Goal: Information Seeking & Learning: Learn about a topic

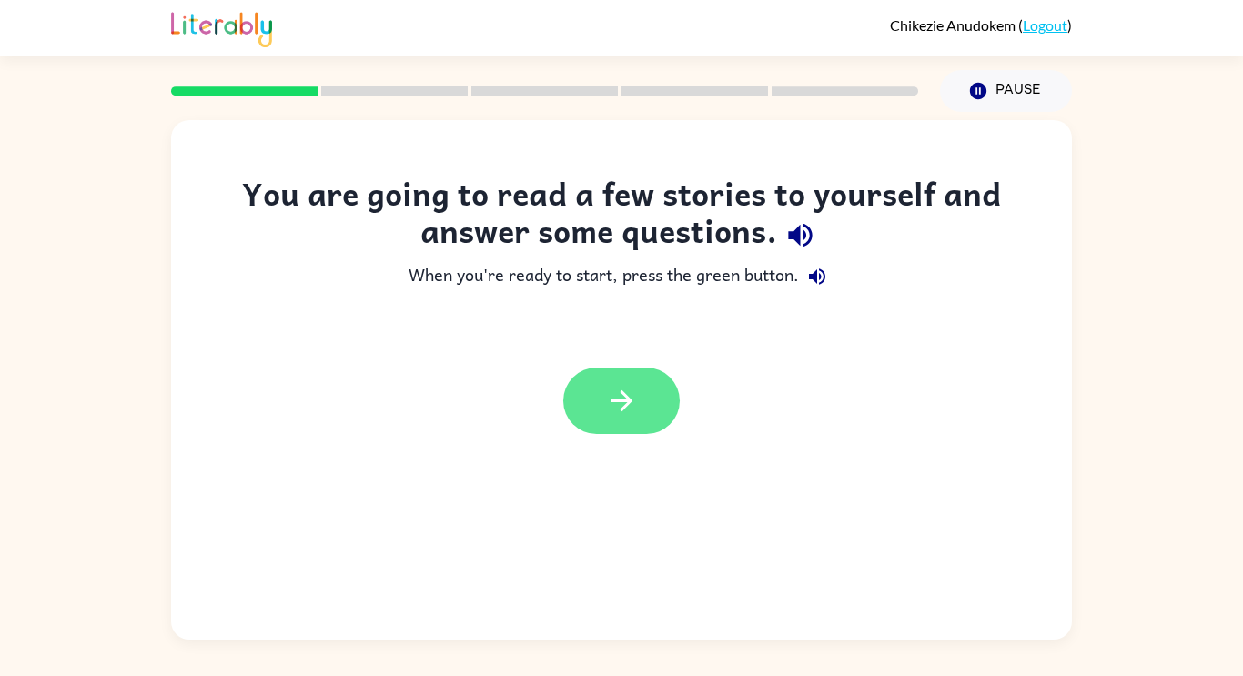
click at [610, 393] on icon "button" at bounding box center [622, 401] width 32 height 32
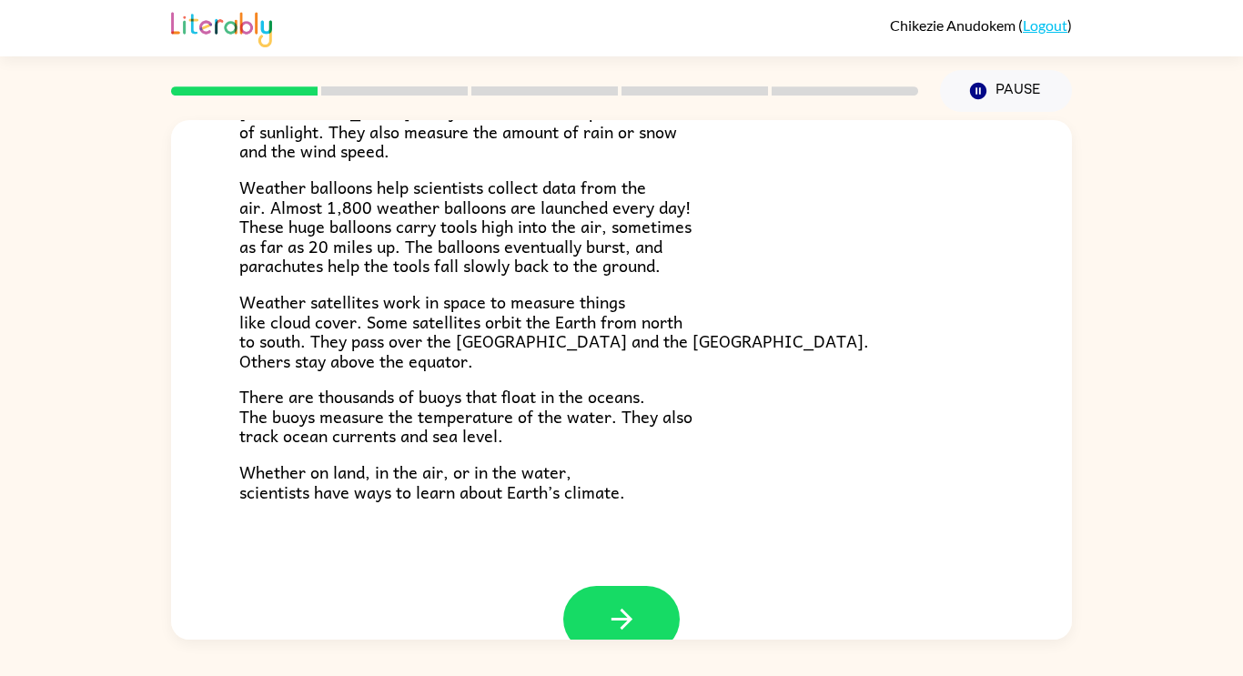
scroll to position [509, 0]
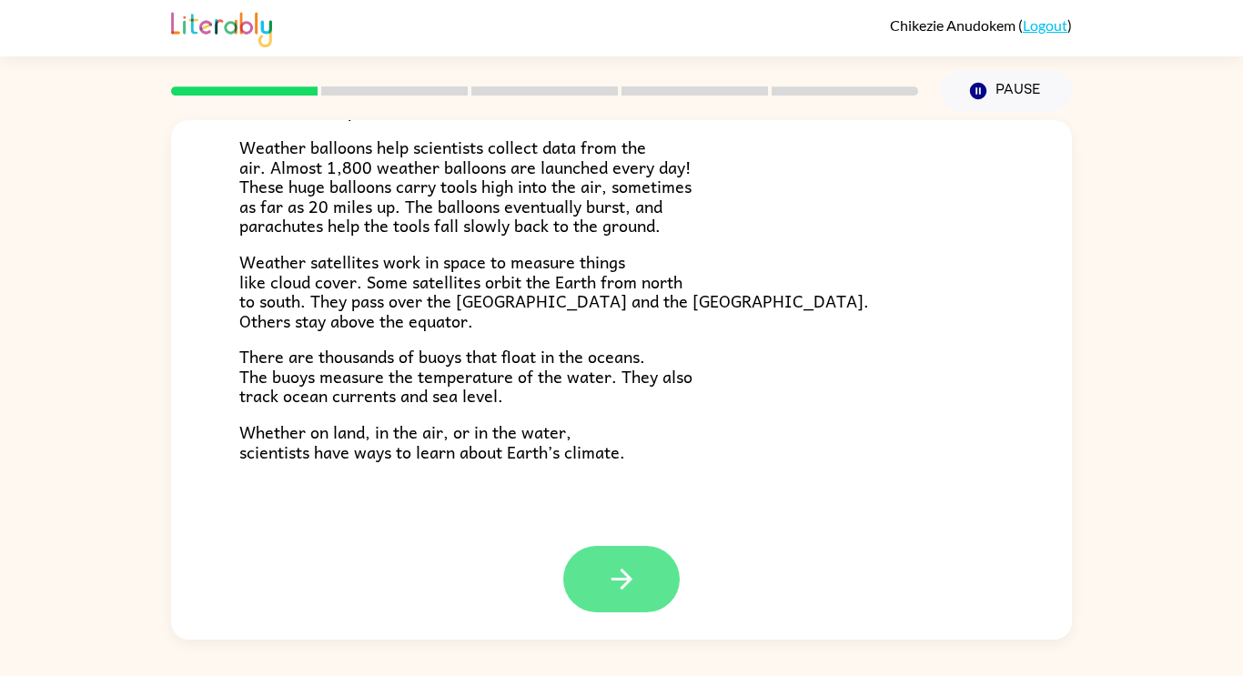
click at [614, 556] on button "button" at bounding box center [621, 579] width 117 height 66
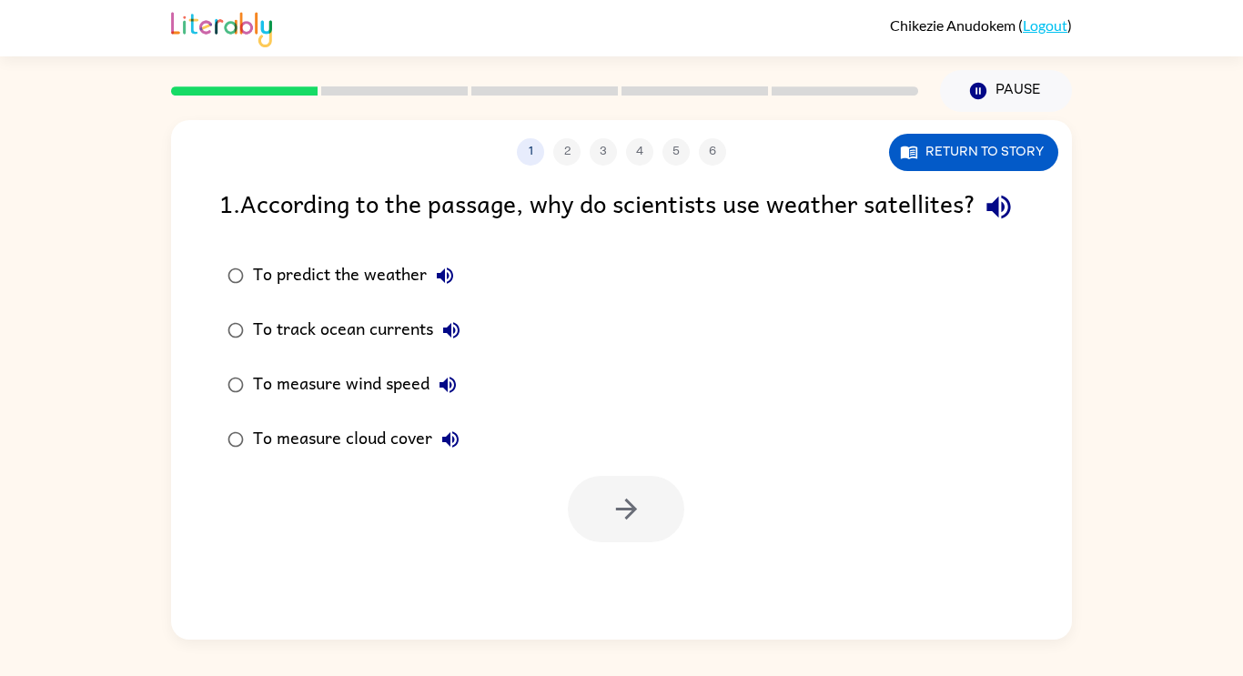
scroll to position [0, 0]
click at [644, 541] on button "button" at bounding box center [626, 509] width 117 height 66
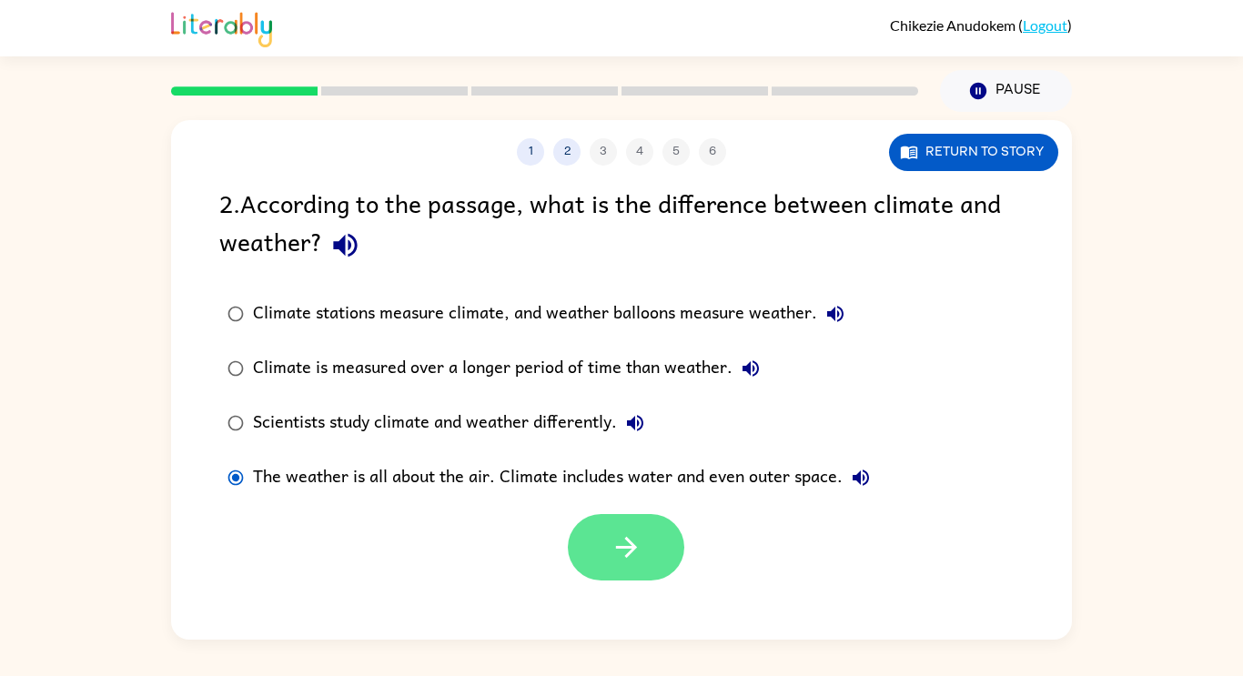
click at [678, 554] on button "button" at bounding box center [626, 547] width 117 height 66
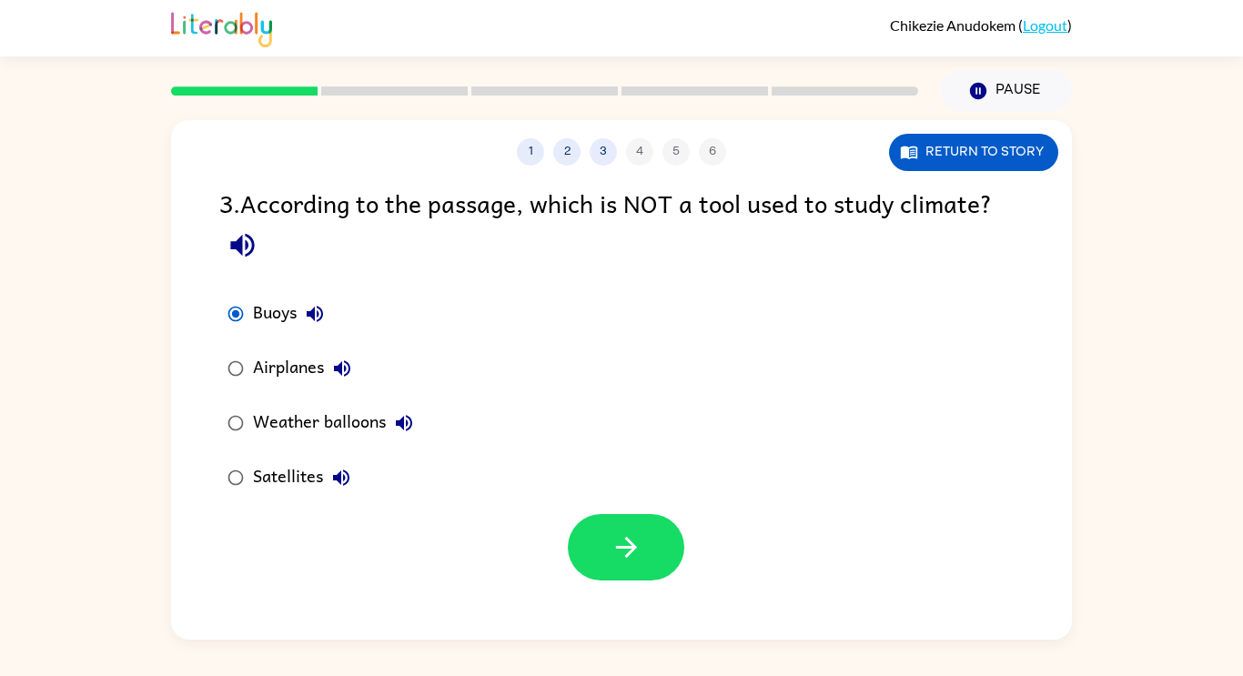
click at [941, 434] on div "Buoys Airplanes Weather balloons Satellites" at bounding box center [645, 396] width 853 height 218
click at [642, 542] on icon "button" at bounding box center [627, 548] width 32 height 32
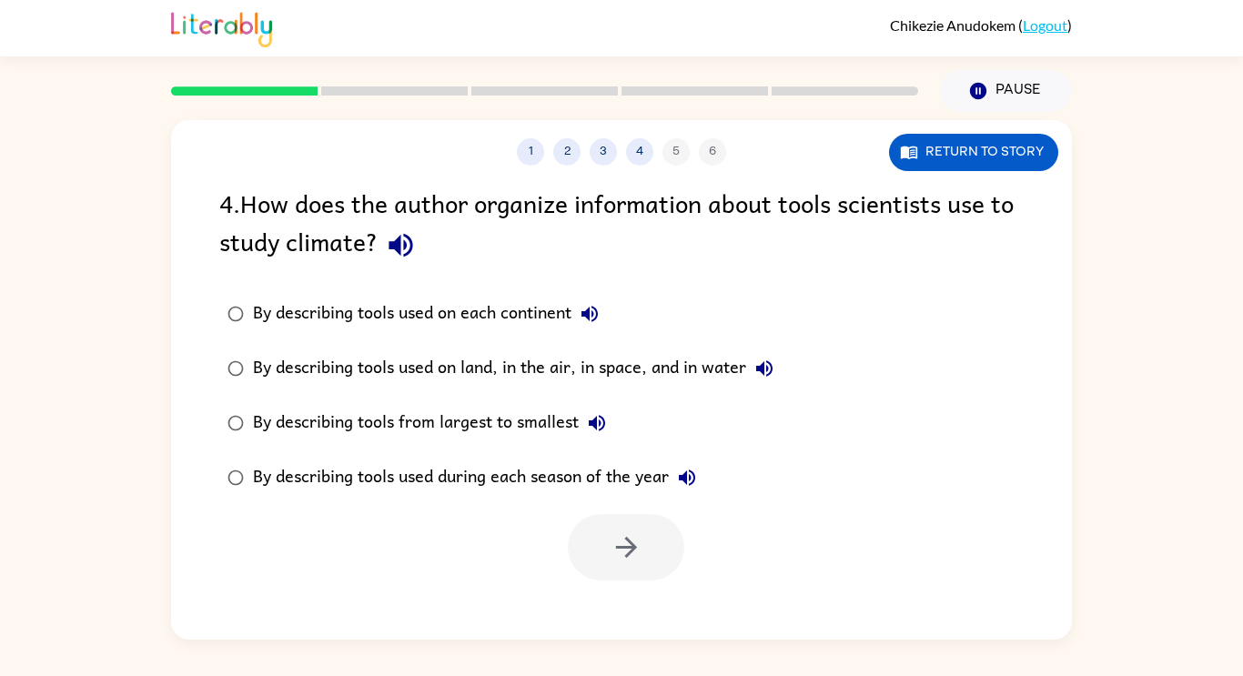
click at [1013, 522] on div at bounding box center [621, 543] width 901 height 76
click at [284, 349] on label "By describing tools used on land, in the air, in space, and in water" at bounding box center [500, 368] width 583 height 55
click at [616, 601] on div "1 2 3 4 5 6 Return to story 4 . How does the author organize information about …" at bounding box center [621, 380] width 901 height 520
click at [591, 553] on button "button" at bounding box center [626, 547] width 117 height 66
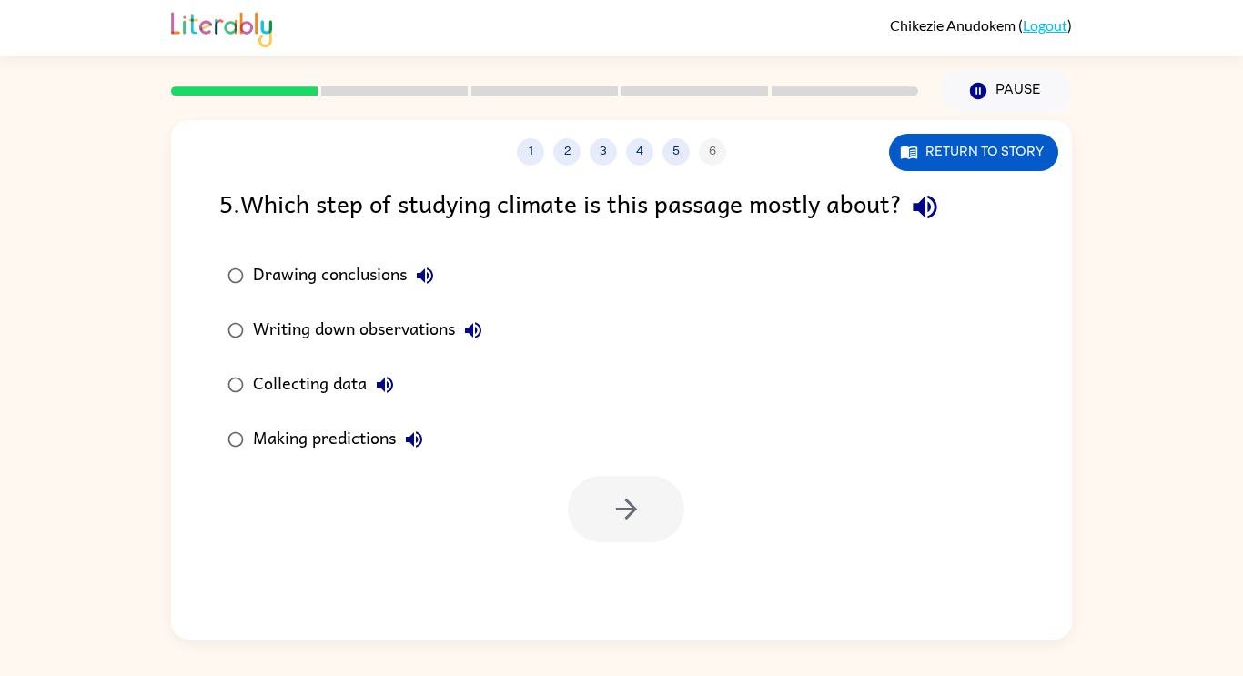
click at [261, 621] on div "1 2 3 4 5 6 Return to story 5 . Which step of studying climate is this passage …" at bounding box center [621, 380] width 901 height 520
click at [345, 439] on div "Making predictions" at bounding box center [342, 439] width 179 height 36
click at [583, 539] on div at bounding box center [626, 509] width 117 height 66
click at [605, 523] on button "button" at bounding box center [626, 509] width 117 height 66
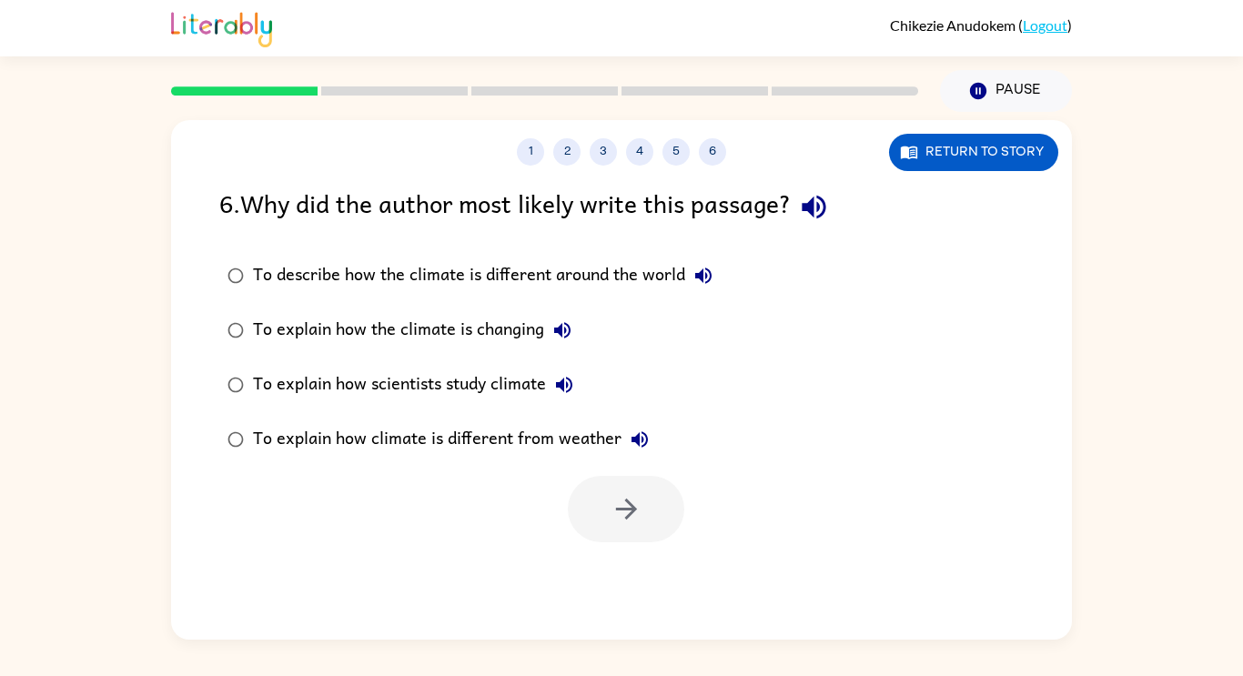
click at [216, 300] on label "To describe how the climate is different around the world" at bounding box center [470, 275] width 522 height 55
click at [655, 509] on button "button" at bounding box center [626, 509] width 117 height 66
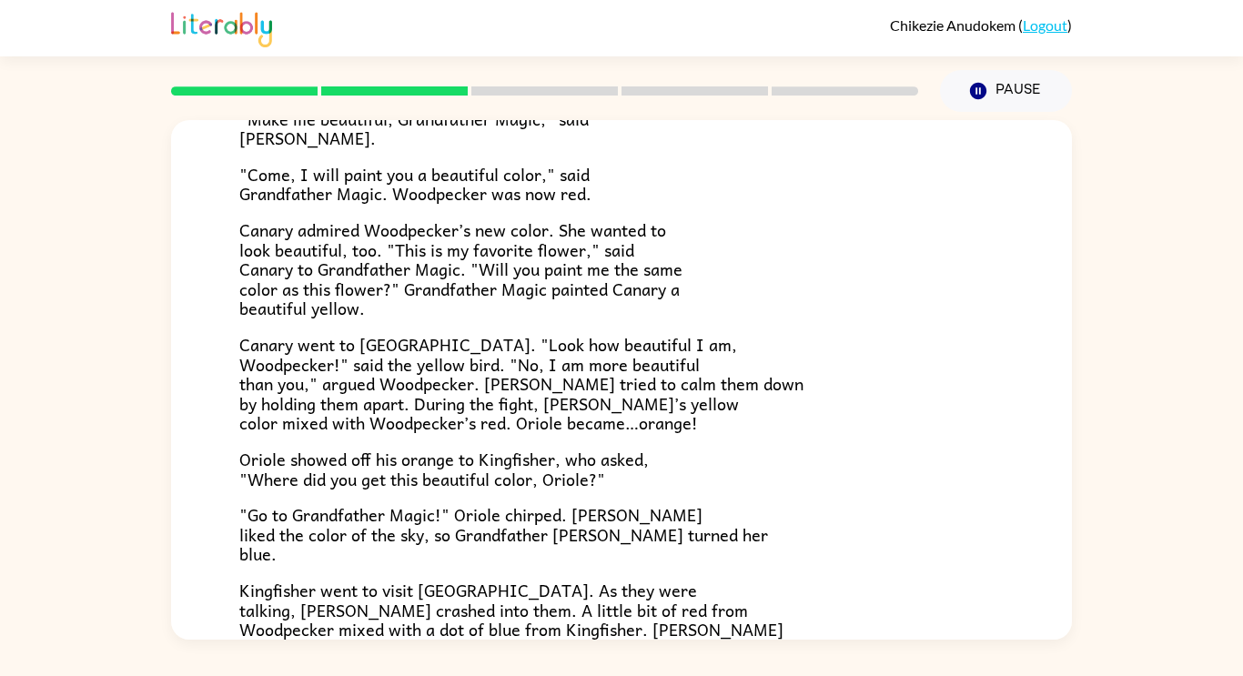
scroll to position [470, 0]
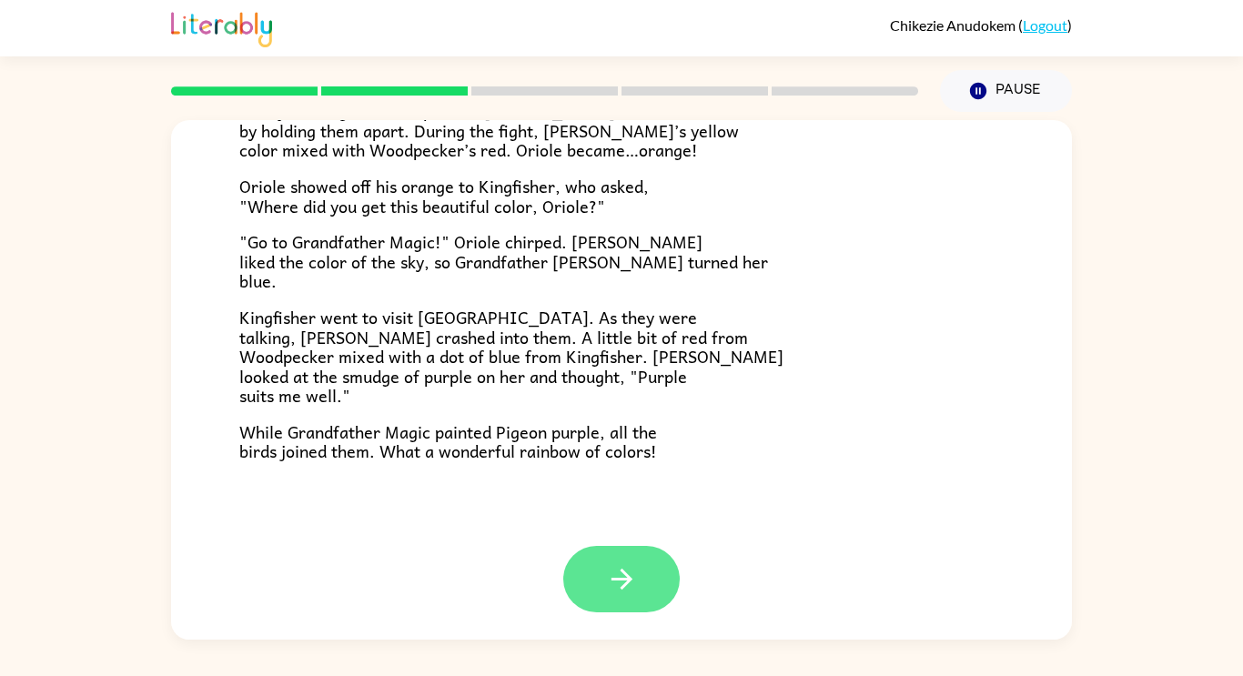
click at [617, 577] on icon "button" at bounding box center [622, 579] width 32 height 32
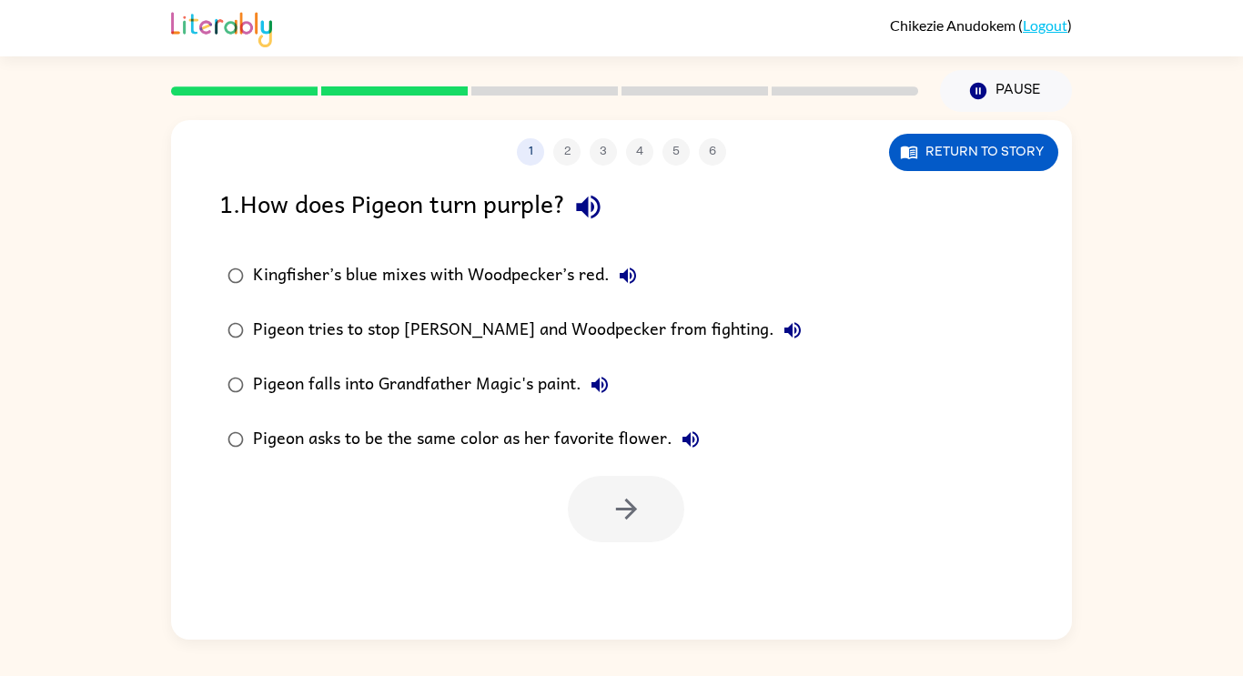
click at [521, 286] on div "Kingfisher’s blue mixes with Woodpecker’s red." at bounding box center [449, 276] width 393 height 36
click at [612, 514] on icon "button" at bounding box center [627, 509] width 32 height 32
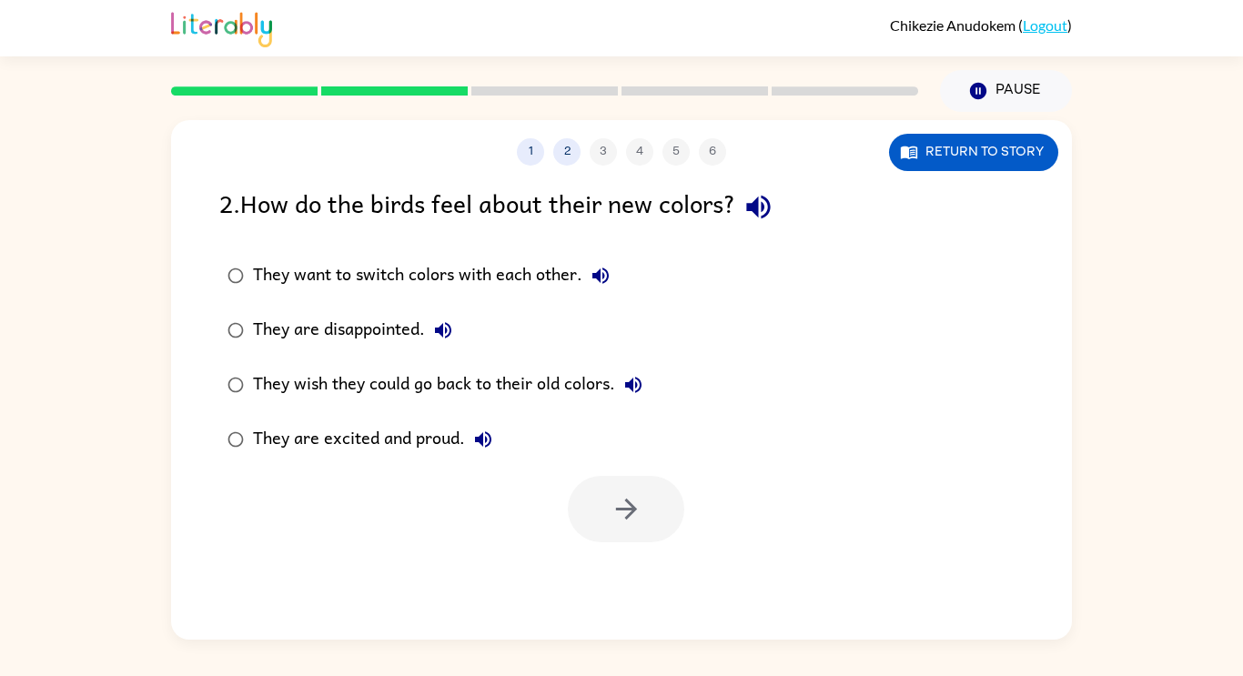
click at [471, 455] on div "They are excited and proud." at bounding box center [377, 439] width 248 height 36
click at [612, 504] on icon "button" at bounding box center [627, 509] width 32 height 32
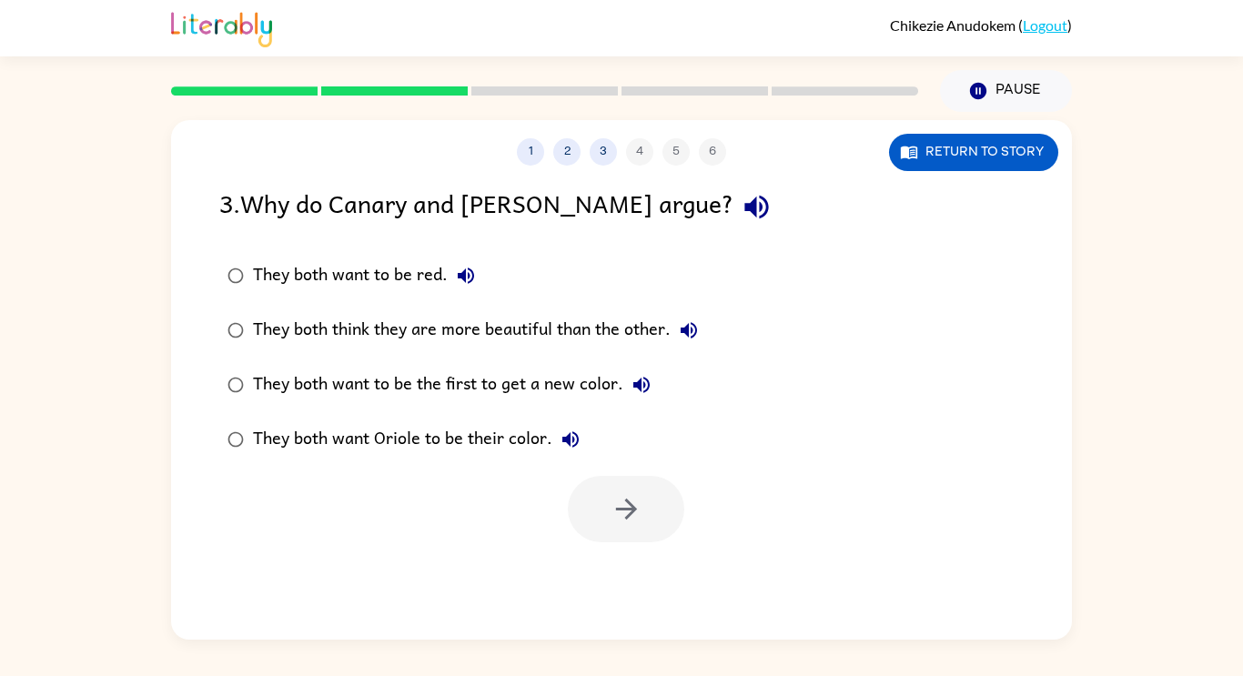
click at [595, 325] on div "They both think they are more beautiful than the other." at bounding box center [480, 330] width 454 height 36
click at [654, 536] on button "button" at bounding box center [626, 509] width 117 height 66
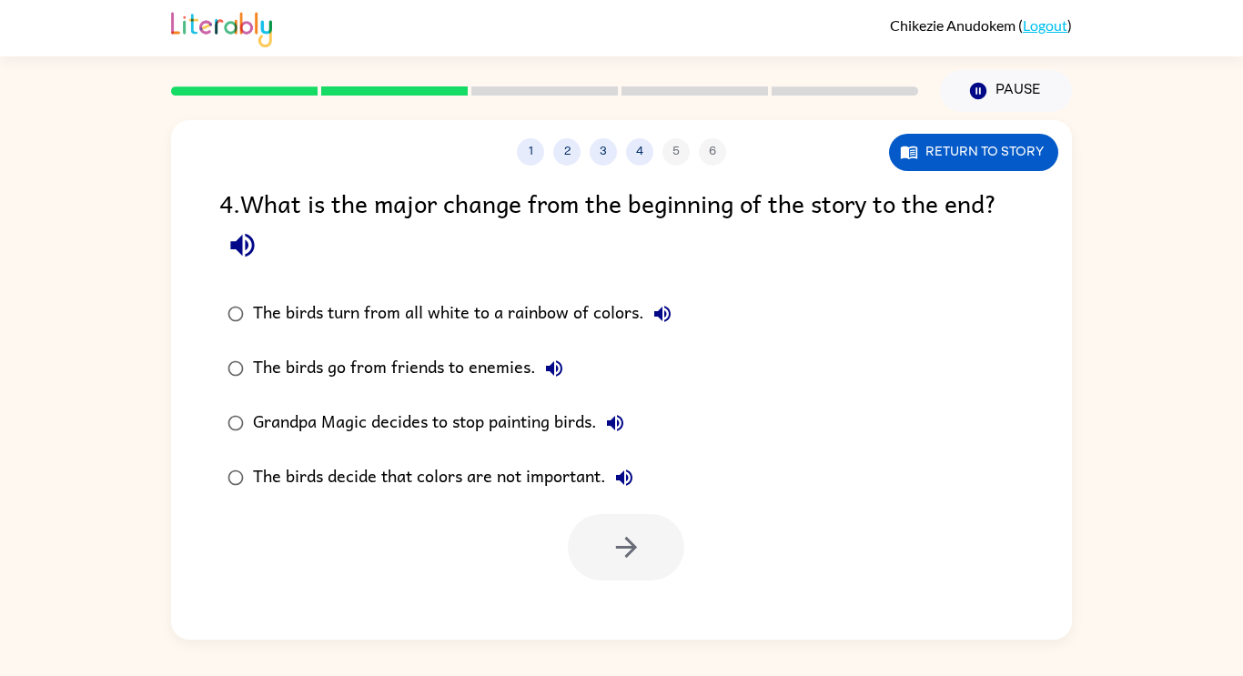
click at [591, 304] on div "The birds turn from all white to a rainbow of colors." at bounding box center [467, 314] width 428 height 36
click at [627, 539] on icon "button" at bounding box center [625, 547] width 21 height 21
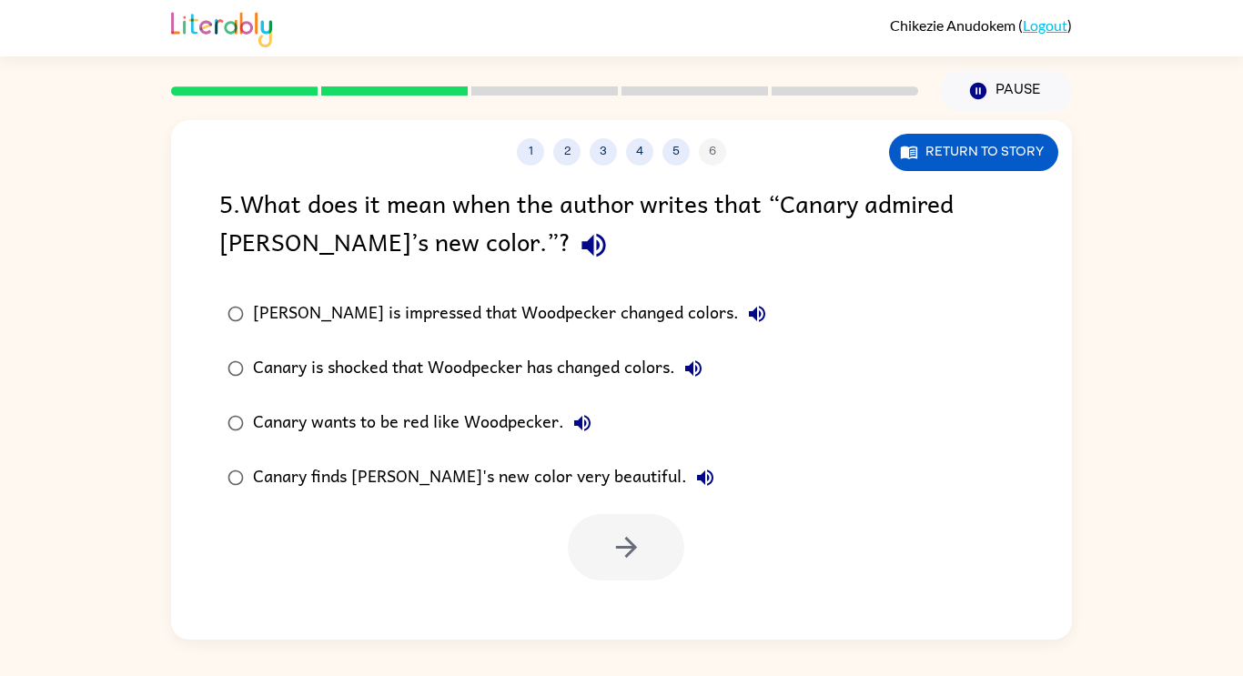
click at [547, 308] on div "[PERSON_NAME] is impressed that Woodpecker changed colors." at bounding box center [514, 314] width 522 height 36
click at [452, 441] on div "Canary wants to be red like Woodpecker." at bounding box center [427, 423] width 348 height 36
click at [410, 480] on div "Canary finds [PERSON_NAME]'s new color very beautiful." at bounding box center [488, 478] width 471 height 36
click at [406, 491] on div "Canary finds [PERSON_NAME]'s new color very beautiful." at bounding box center [488, 478] width 471 height 36
click at [638, 527] on button "button" at bounding box center [626, 547] width 117 height 66
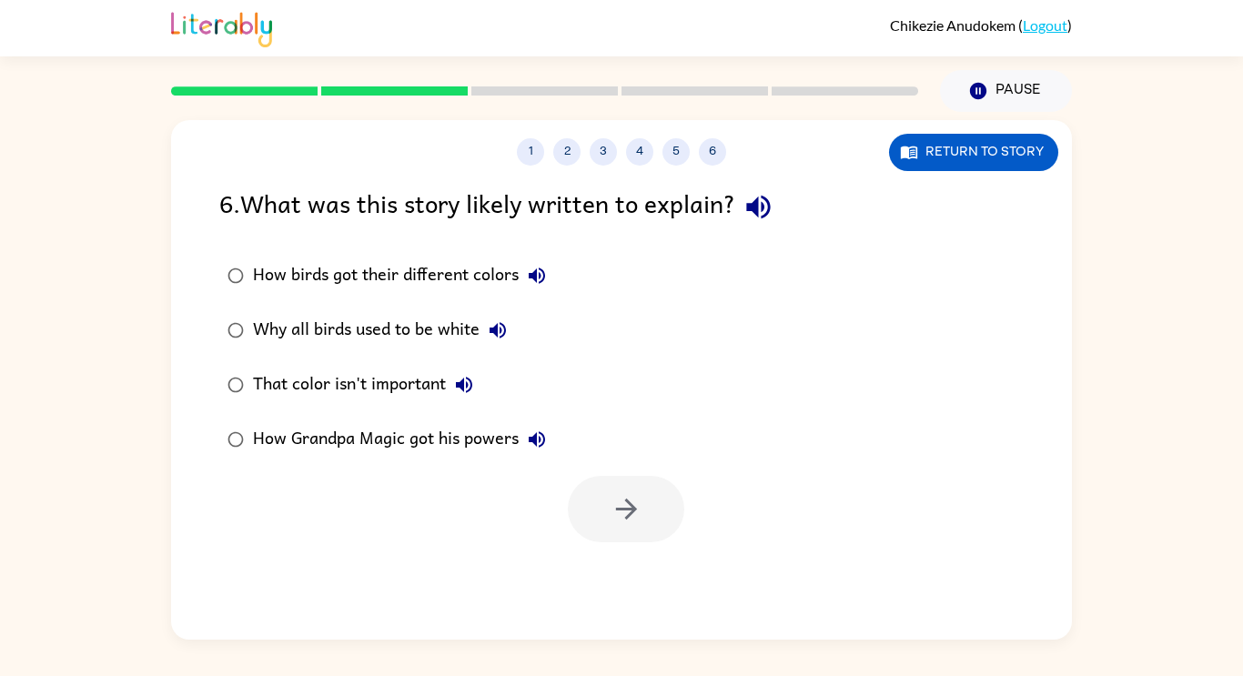
click at [319, 390] on div "That color isn't important" at bounding box center [367, 385] width 229 height 36
click at [342, 325] on div "Why all birds used to be white" at bounding box center [384, 330] width 263 height 36
click at [358, 380] on div "That color isn't important" at bounding box center [367, 385] width 229 height 36
click at [255, 285] on div "How birds got their different colors" at bounding box center [404, 276] width 302 height 36
click at [663, 516] on button "button" at bounding box center [626, 509] width 117 height 66
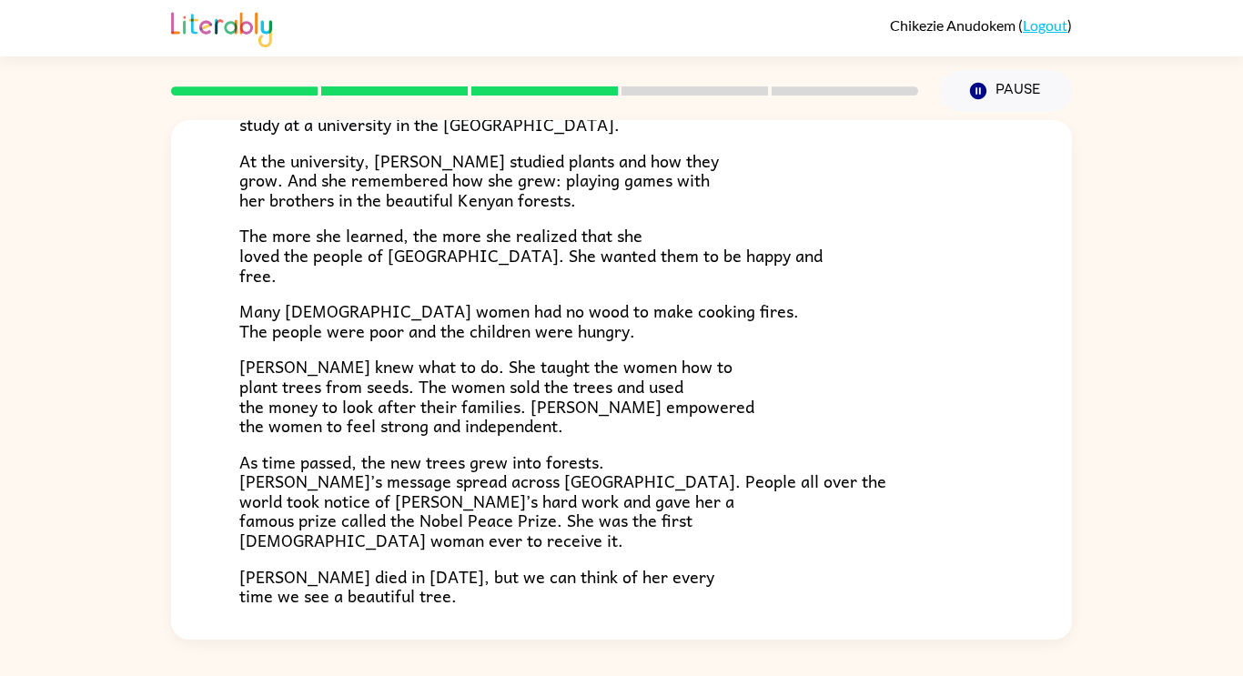
scroll to position [512, 0]
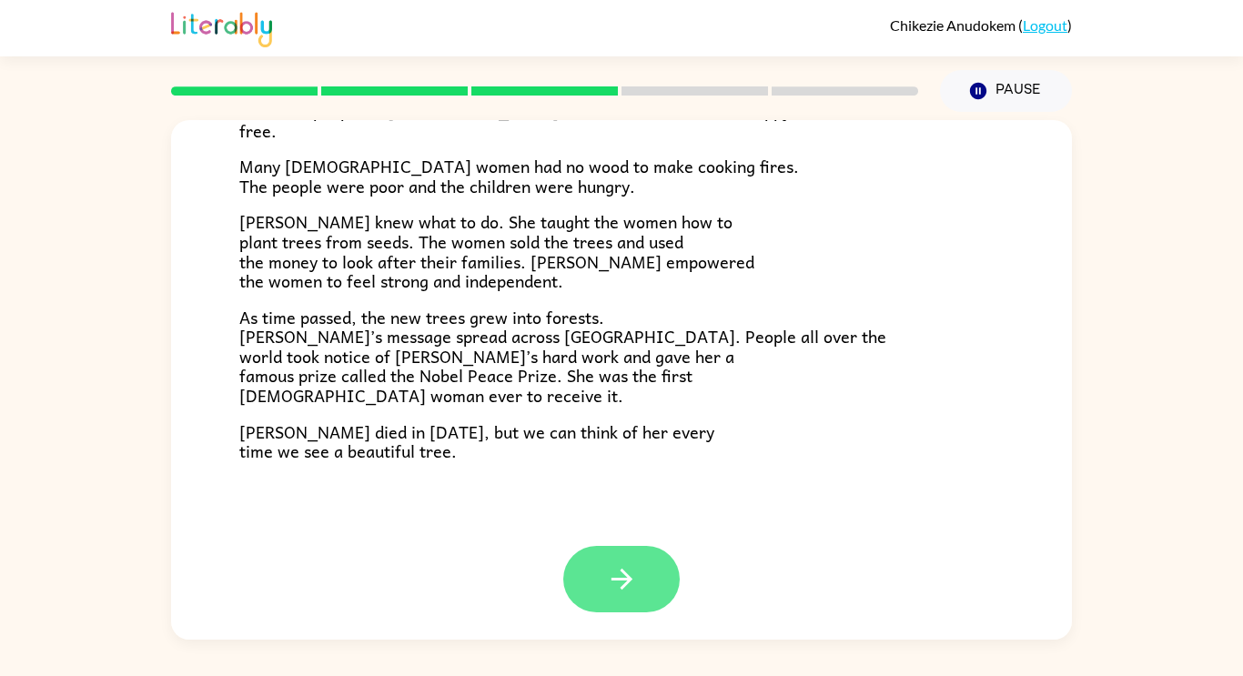
click at [1099, 337] on div "A Tiny Seed In a village on the slopes of [GEOGRAPHIC_DATA] in [GEOGRAPHIC_DATA…" at bounding box center [621, 376] width 1243 height 528
click at [568, 588] on button "button" at bounding box center [621, 579] width 117 height 66
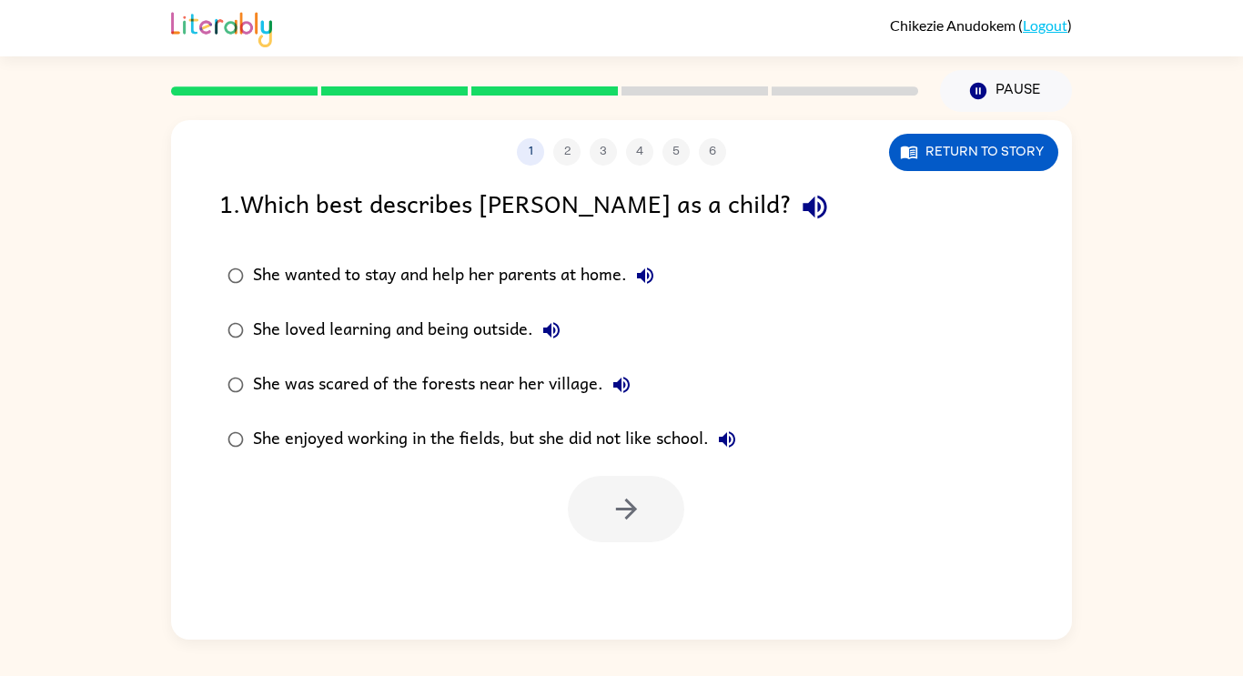
click at [349, 322] on div "She loved learning and being outside." at bounding box center [411, 330] width 317 height 36
click at [310, 369] on div "She was scared of the forests near her village." at bounding box center [446, 385] width 387 height 36
click at [284, 416] on label "She enjoyed working in the fields, but she did not like school." at bounding box center [481, 439] width 545 height 55
click at [308, 263] on div "She wanted to stay and help her parents at home." at bounding box center [458, 276] width 410 height 36
click at [637, 533] on button "button" at bounding box center [626, 509] width 117 height 66
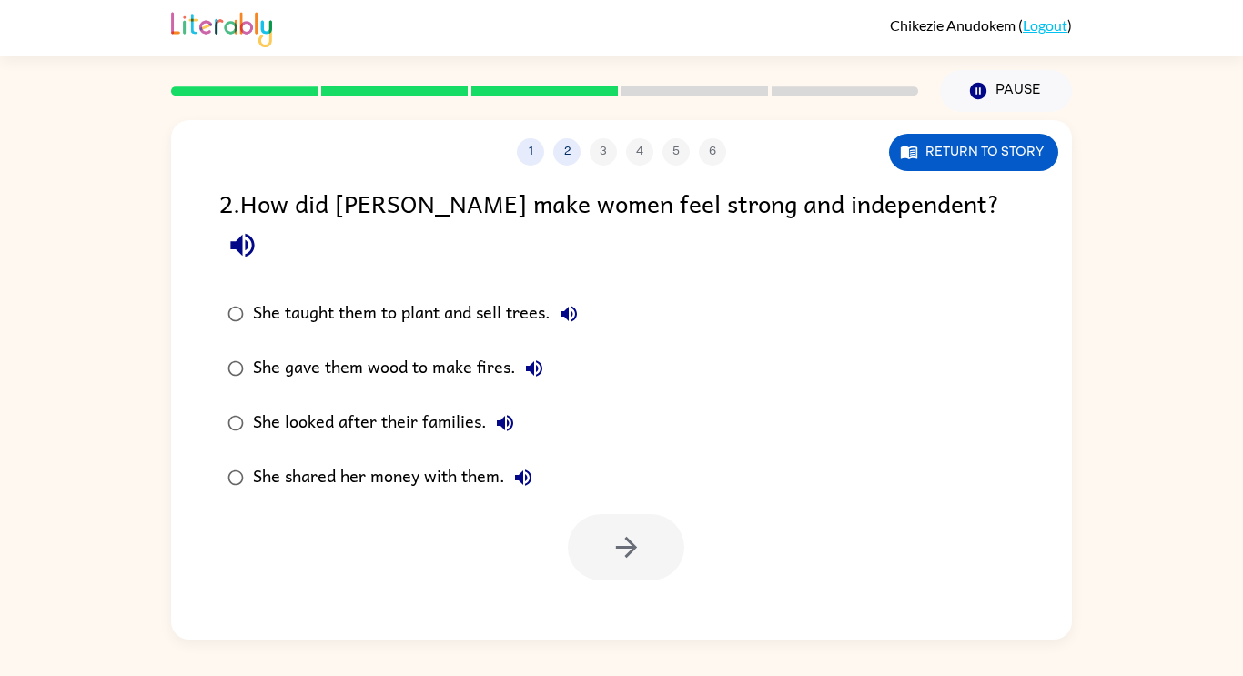
click at [289, 300] on label "She taught them to plant and sell trees." at bounding box center [402, 314] width 387 height 55
click at [635, 532] on icon "button" at bounding box center [627, 548] width 32 height 32
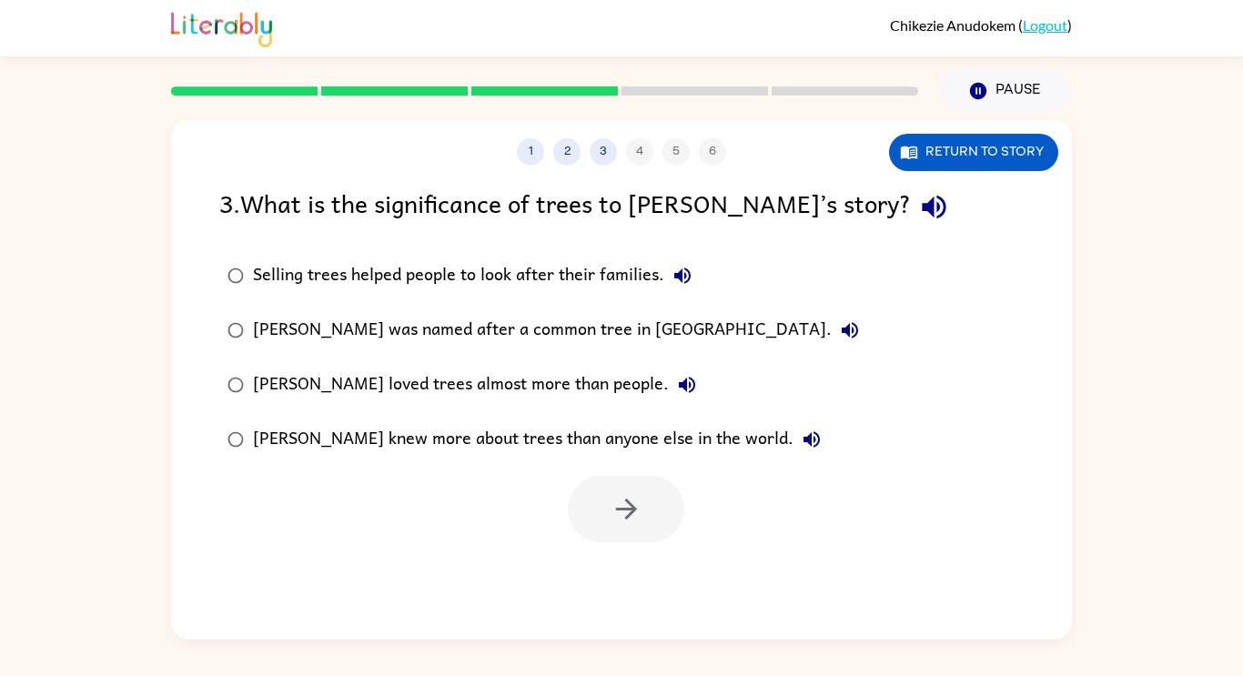
click at [633, 513] on div at bounding box center [626, 509] width 117 height 66
click at [338, 303] on label "[PERSON_NAME] was named after a common tree in [GEOGRAPHIC_DATA]." at bounding box center [543, 330] width 668 height 55
click at [344, 275] on div "Selling trees helped people to look after their families." at bounding box center [477, 276] width 448 height 36
click at [622, 511] on icon "button" at bounding box center [625, 509] width 21 height 21
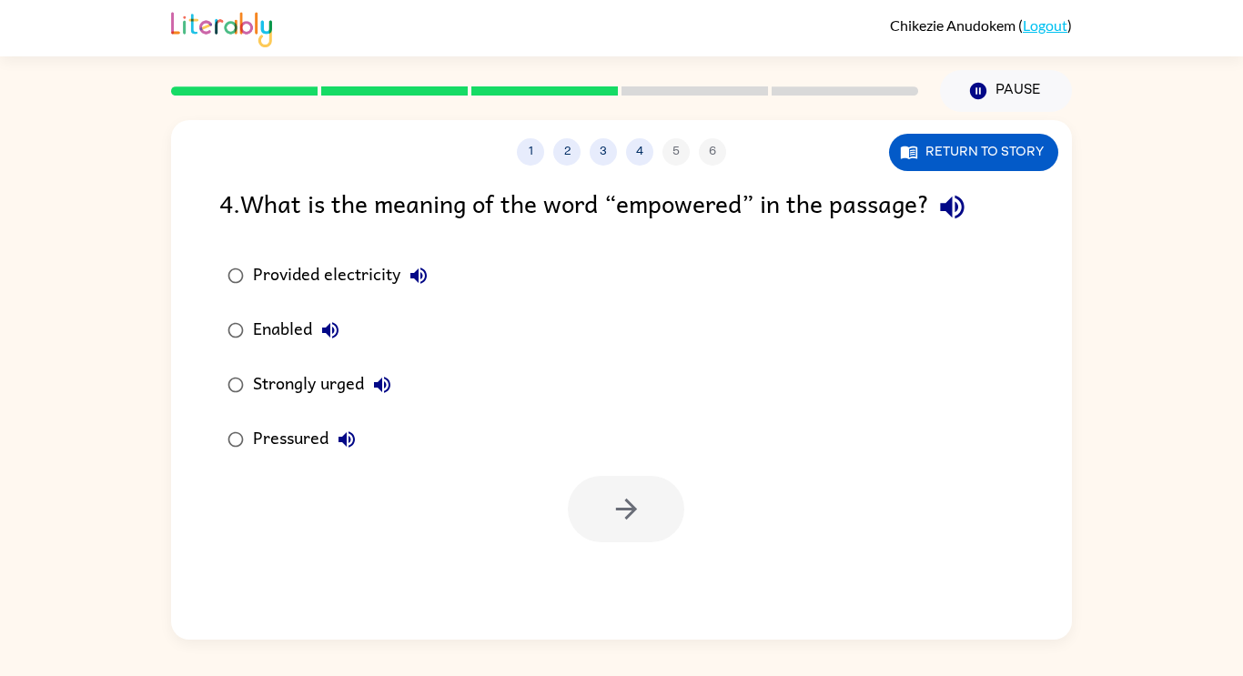
click at [294, 342] on div "Enabled" at bounding box center [301, 330] width 96 height 36
click at [626, 497] on icon "button" at bounding box center [627, 509] width 32 height 32
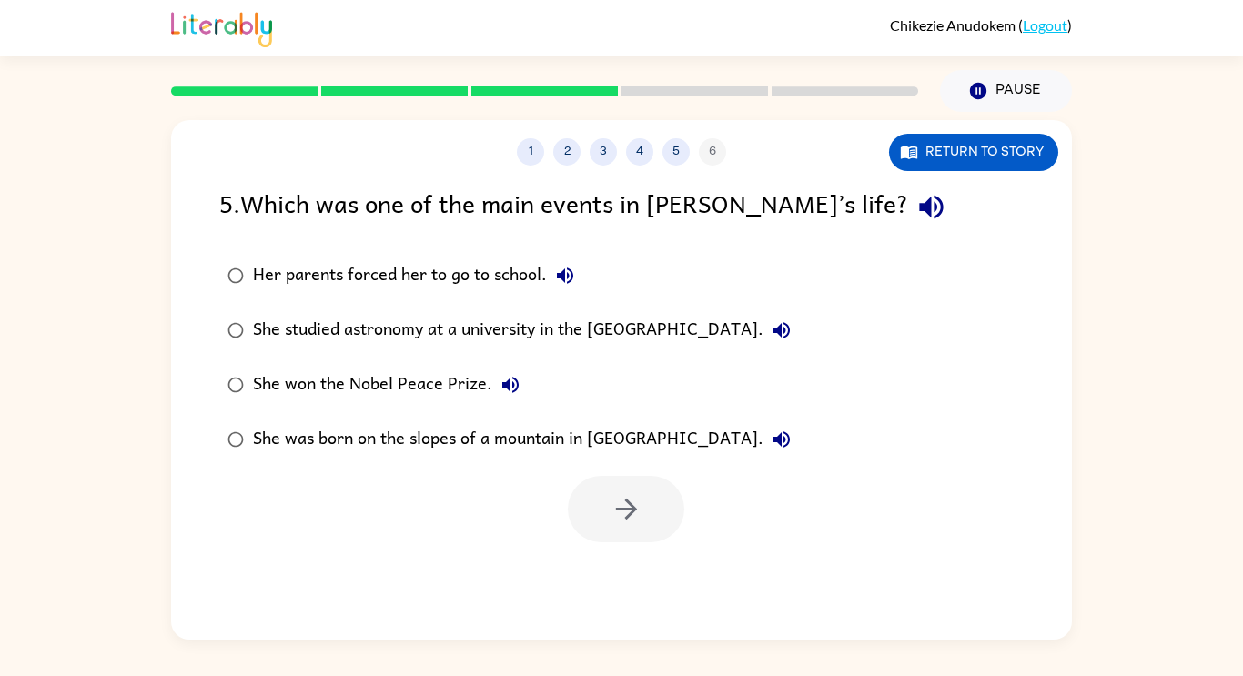
click at [297, 350] on label "She studied astronomy at a university in the [GEOGRAPHIC_DATA]." at bounding box center [509, 330] width 600 height 55
click at [294, 405] on label "She won the Nobel Peace Prize." at bounding box center [509, 385] width 600 height 55
click at [649, 525] on button "button" at bounding box center [626, 509] width 117 height 66
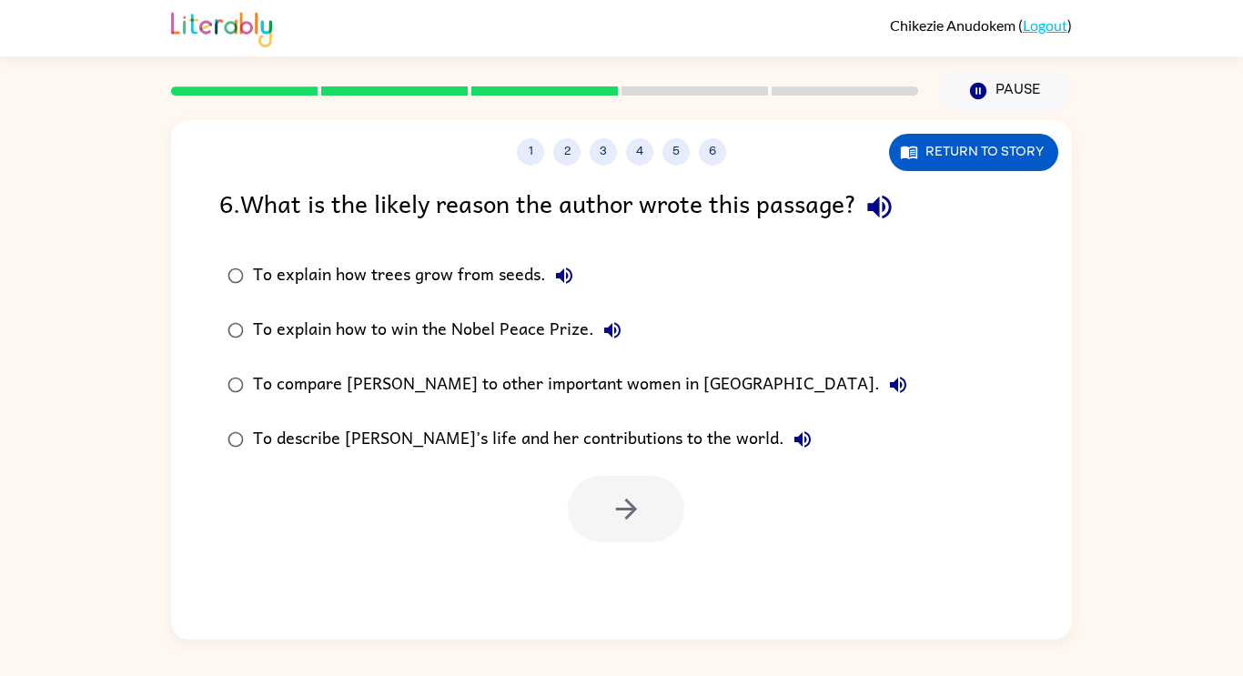
click at [358, 299] on label "To explain how trees grow from seeds." at bounding box center [567, 275] width 716 height 55
click at [362, 328] on div "To explain how to win the Nobel Peace Prize." at bounding box center [442, 330] width 378 height 36
click at [409, 383] on div "To compare [PERSON_NAME] to other important women in [GEOGRAPHIC_DATA]." at bounding box center [585, 385] width 664 height 36
click at [360, 446] on div "To describe [PERSON_NAME]’s life and her contributions to the world." at bounding box center [537, 439] width 568 height 36
click at [654, 528] on button "button" at bounding box center [626, 509] width 117 height 66
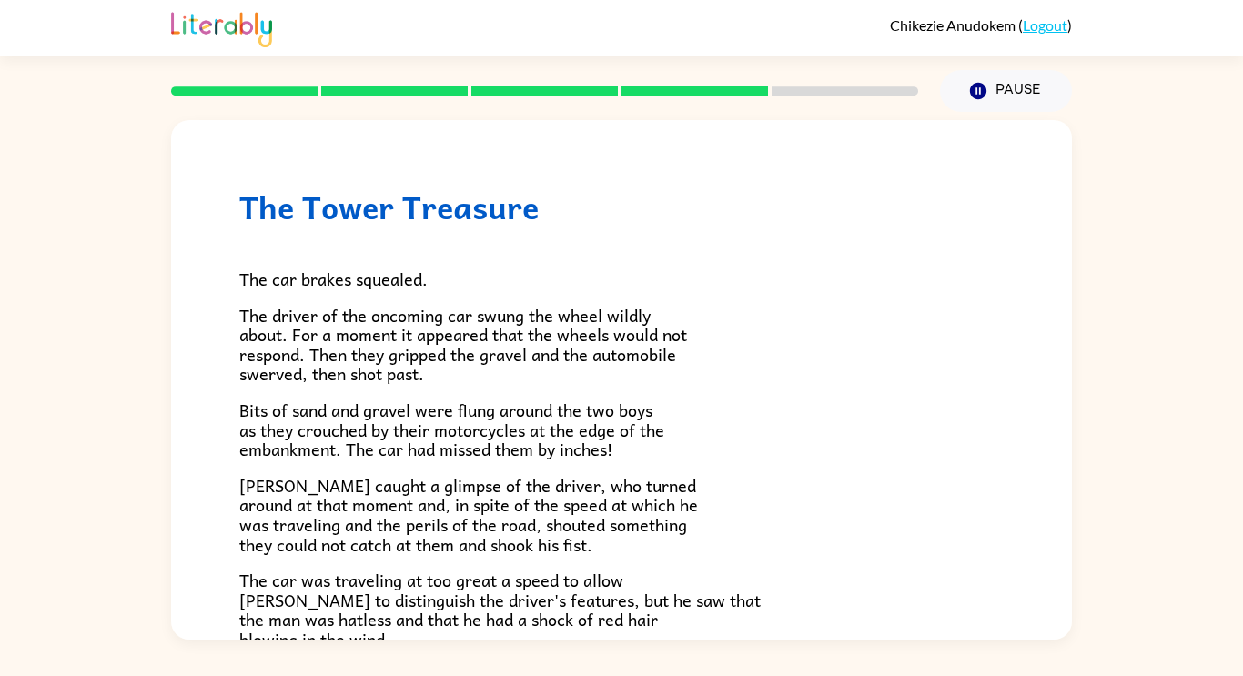
click at [360, 390] on div "The car brakes squealed. The driver of the oncoming car swung the wheel wildly …" at bounding box center [621, 597] width 765 height 742
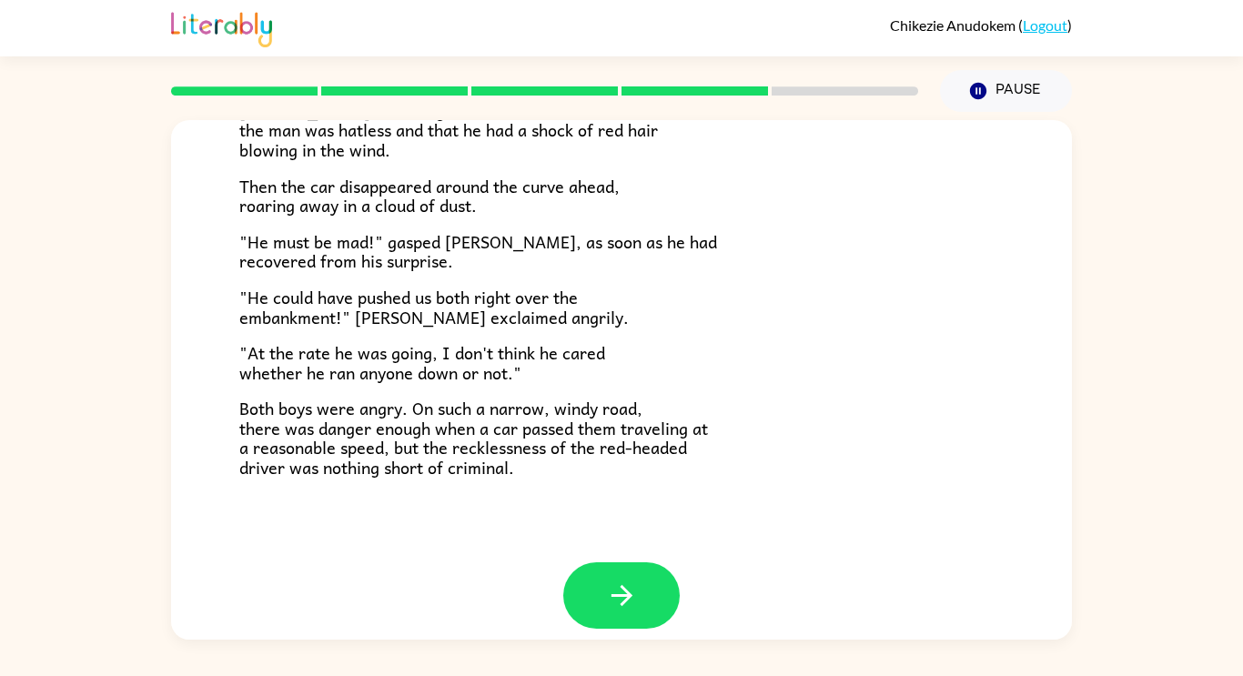
scroll to position [505, 0]
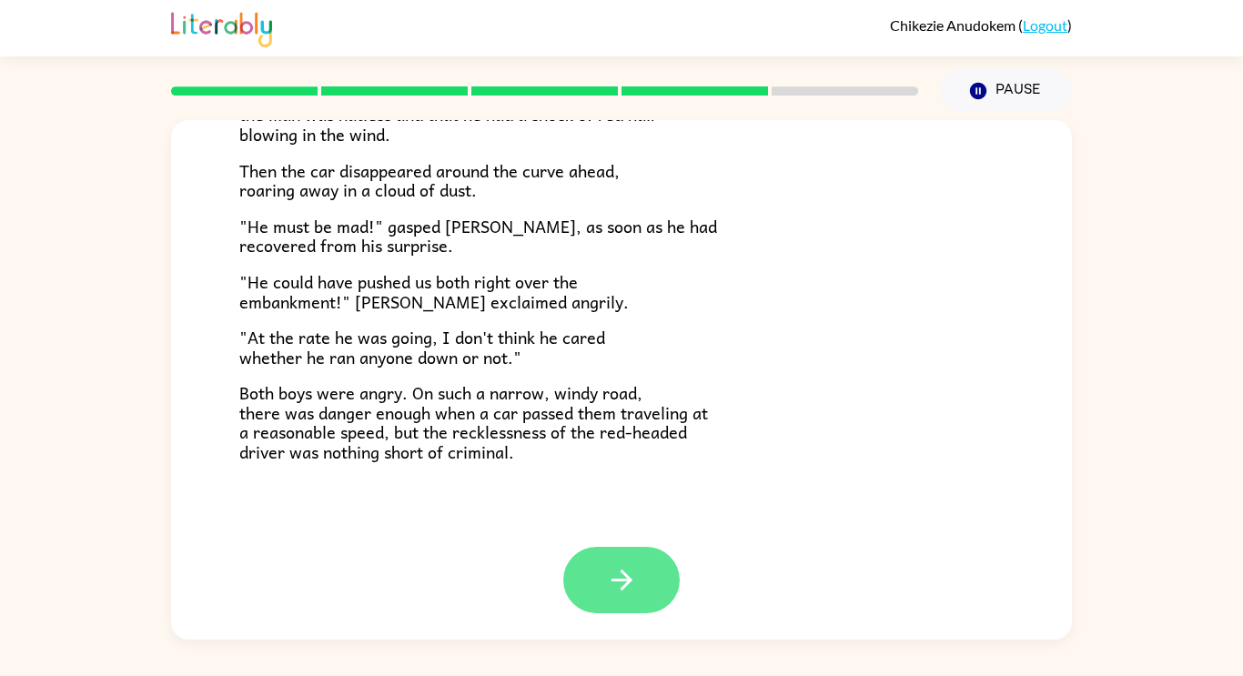
click at [648, 593] on button "button" at bounding box center [621, 580] width 117 height 66
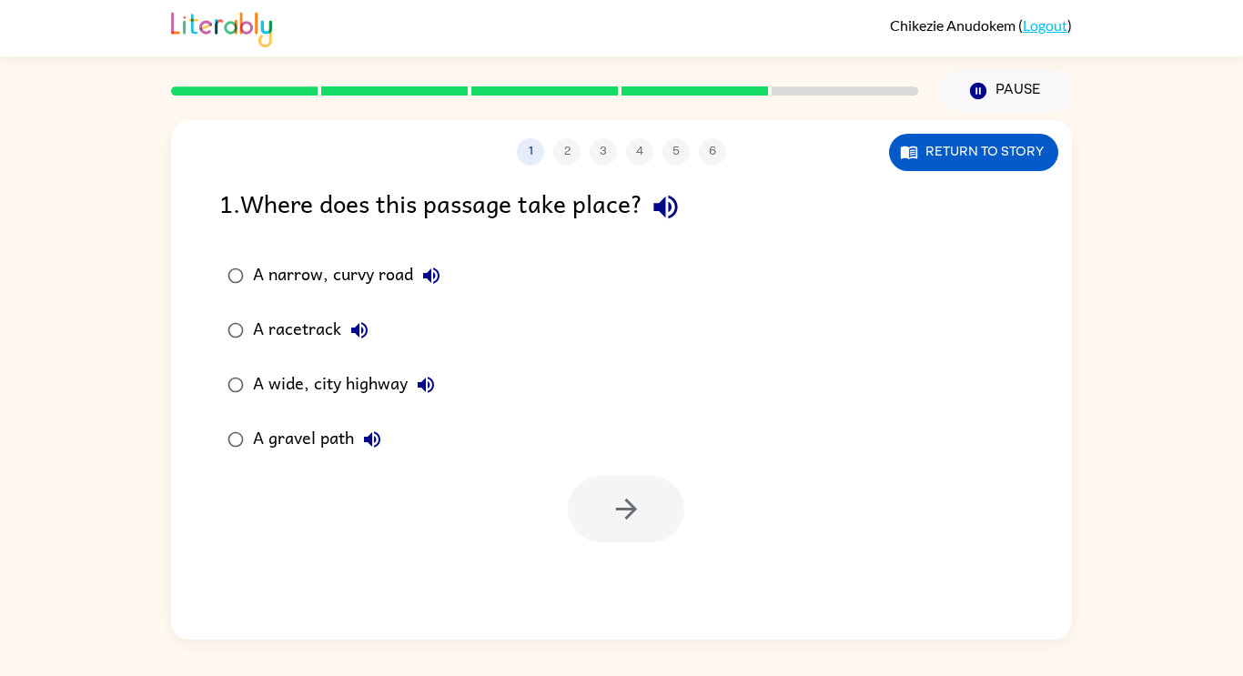
scroll to position [0, 0]
click at [263, 308] on label "A racetrack" at bounding box center [333, 330] width 249 height 55
click at [269, 273] on div "A narrow, curvy road" at bounding box center [351, 276] width 197 height 36
click at [620, 539] on button "button" at bounding box center [626, 509] width 117 height 66
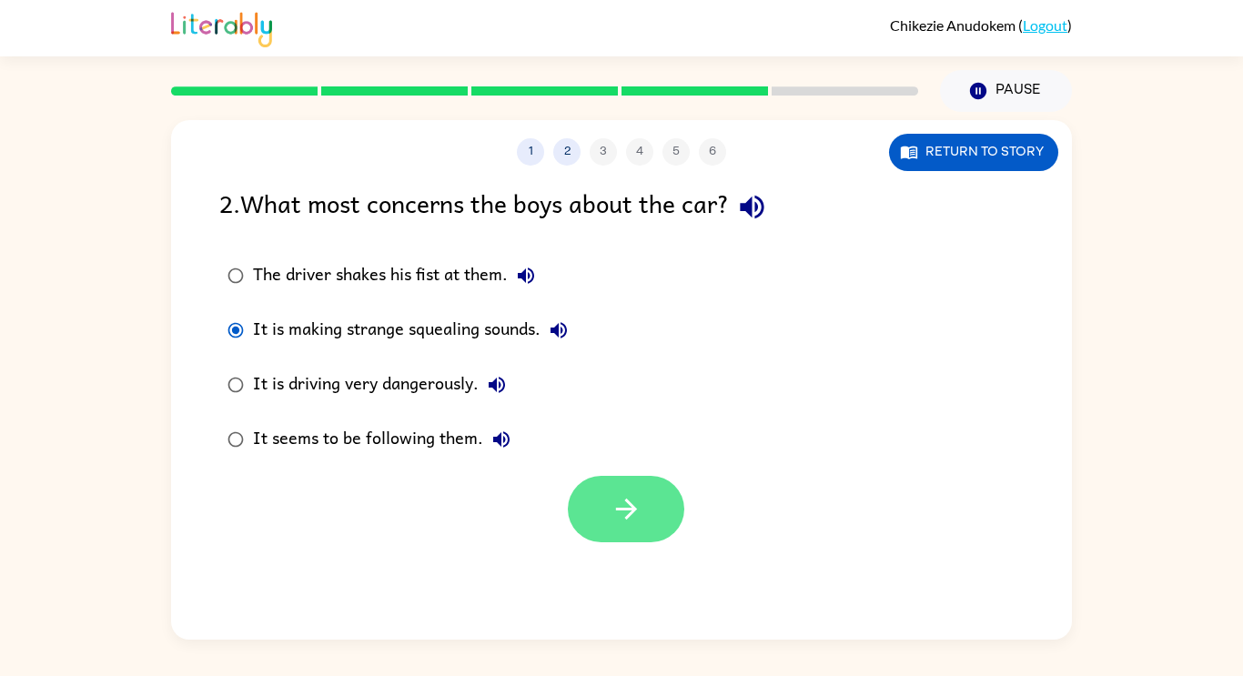
click at [599, 532] on button "button" at bounding box center [626, 509] width 117 height 66
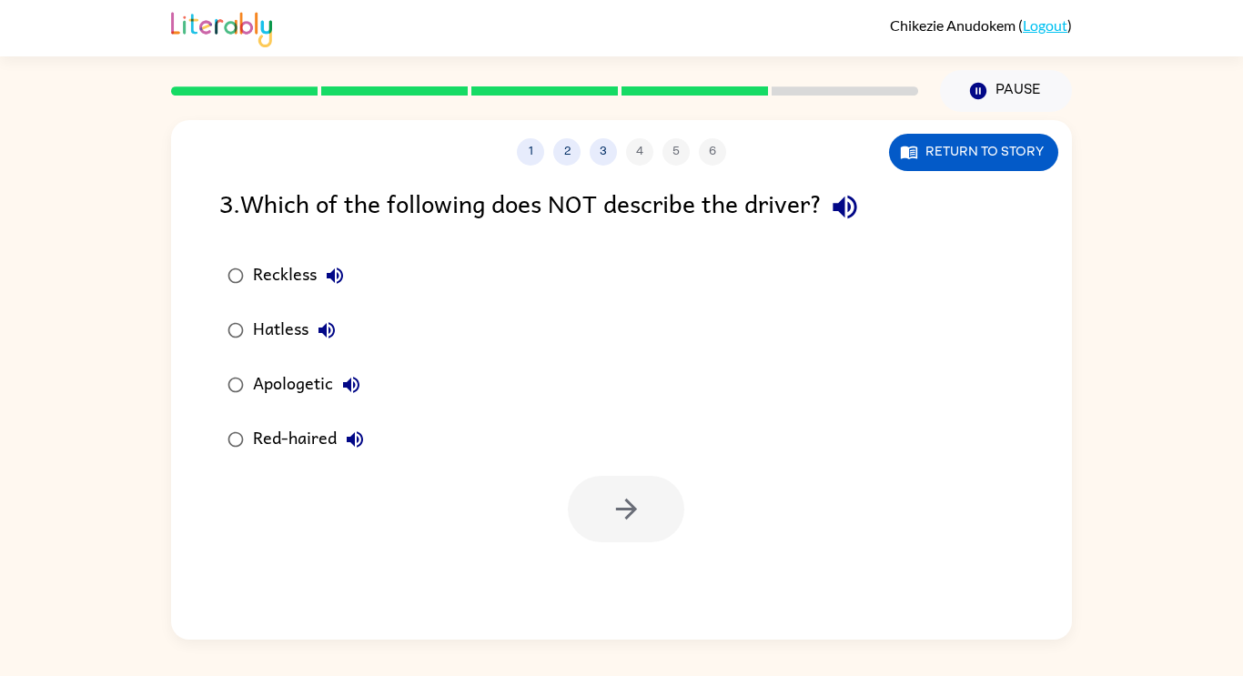
click at [319, 283] on button "Reckless" at bounding box center [335, 276] width 36 height 36
click at [334, 344] on button "Hatless" at bounding box center [327, 330] width 36 height 36
click at [340, 400] on div "Apologetic" at bounding box center [311, 385] width 117 height 36
click at [677, 504] on button "button" at bounding box center [626, 509] width 117 height 66
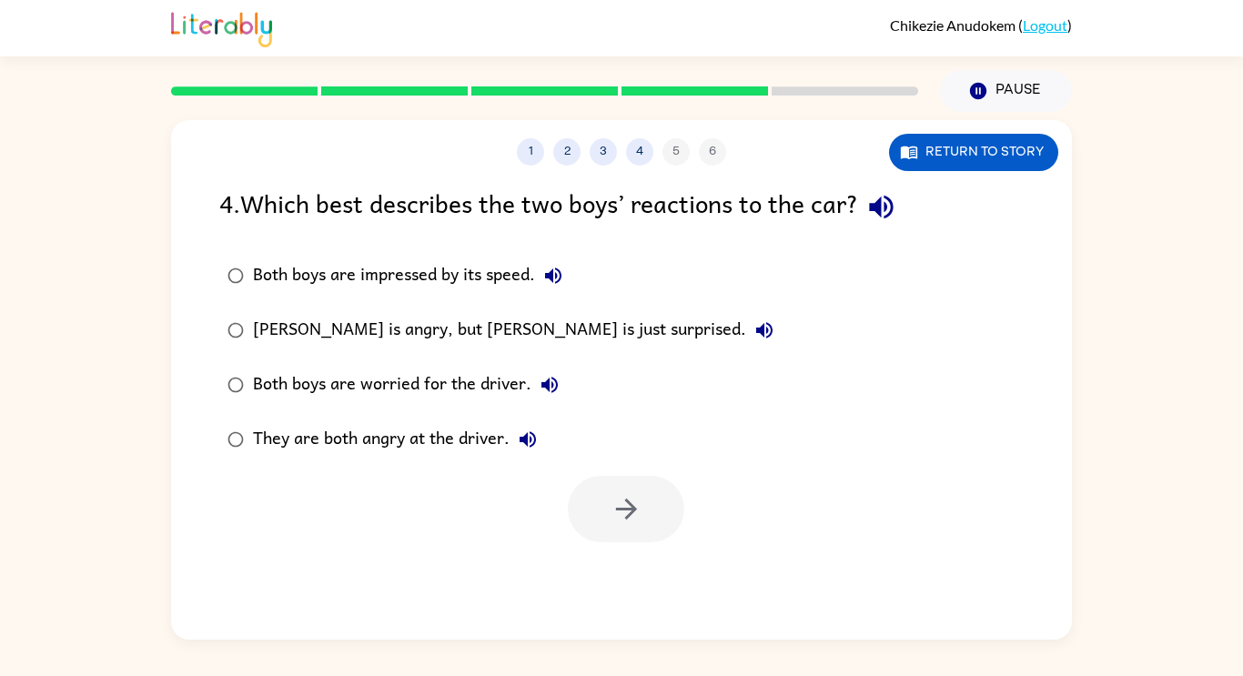
click at [405, 337] on div "[PERSON_NAME] is angry, but [PERSON_NAME] is just surprised." at bounding box center [518, 330] width 530 height 36
click at [475, 408] on label "Both boys are worried for the driver." at bounding box center [500, 385] width 583 height 55
click at [474, 441] on div "They are both angry at the driver." at bounding box center [399, 439] width 293 height 36
click at [625, 524] on icon "button" at bounding box center [627, 509] width 32 height 32
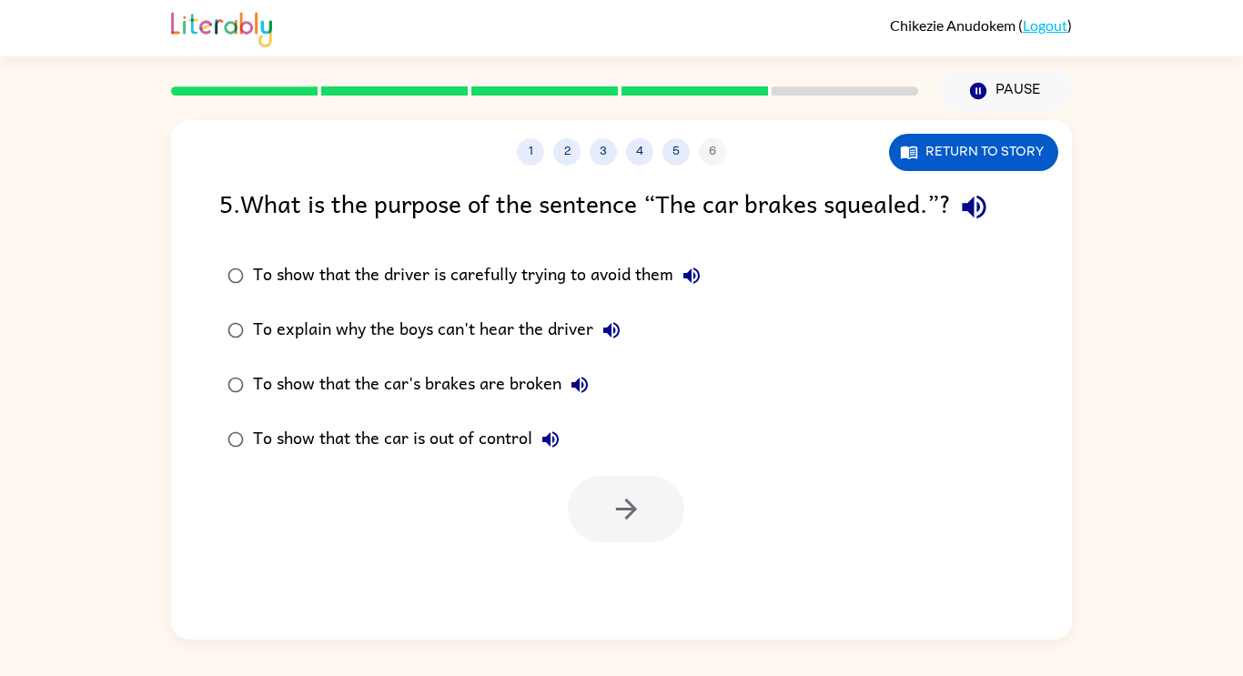
click at [379, 290] on div "To show that the driver is carefully trying to avoid them" at bounding box center [481, 276] width 457 height 36
click at [426, 340] on div "To explain why the boys can't hear the driver" at bounding box center [441, 330] width 377 height 36
click at [476, 385] on div "To show that the car's brakes are broken" at bounding box center [425, 385] width 345 height 36
click at [498, 452] on div "To show that the car is out of control" at bounding box center [411, 439] width 316 height 36
click at [435, 363] on label "To show that the car's brakes are broken" at bounding box center [464, 385] width 510 height 55
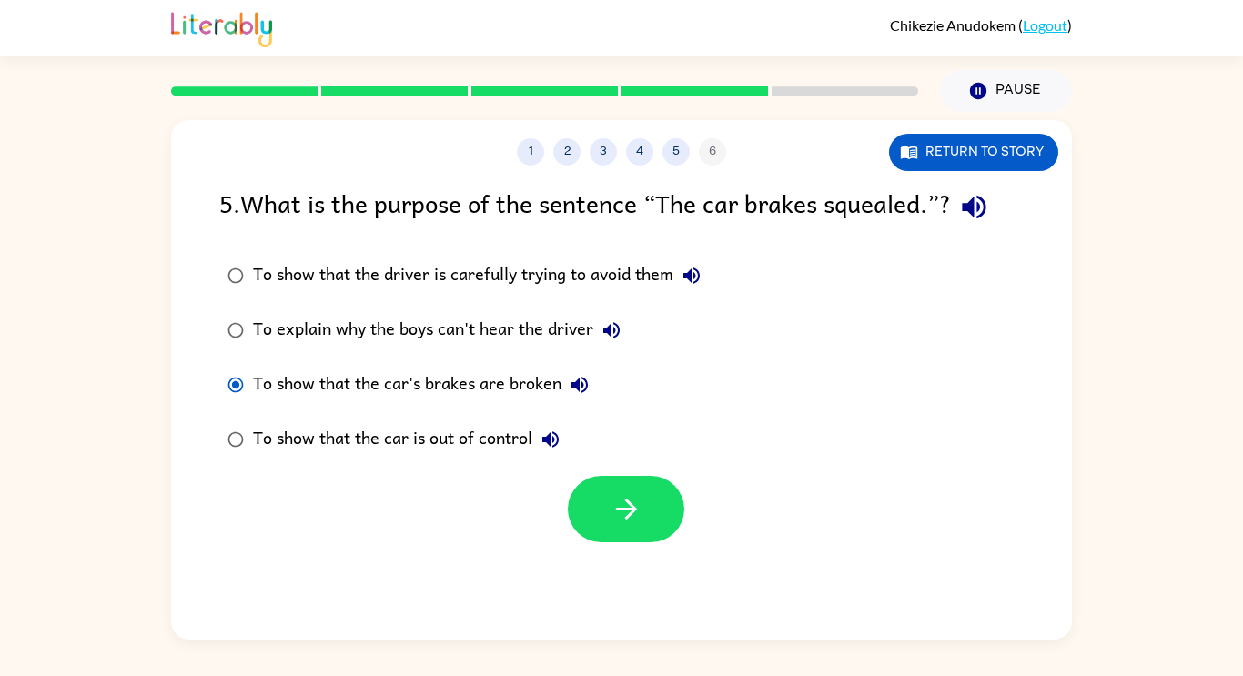
click at [511, 436] on div "To show that the car is out of control" at bounding box center [411, 439] width 316 height 36
click at [605, 529] on button "button" at bounding box center [626, 509] width 117 height 66
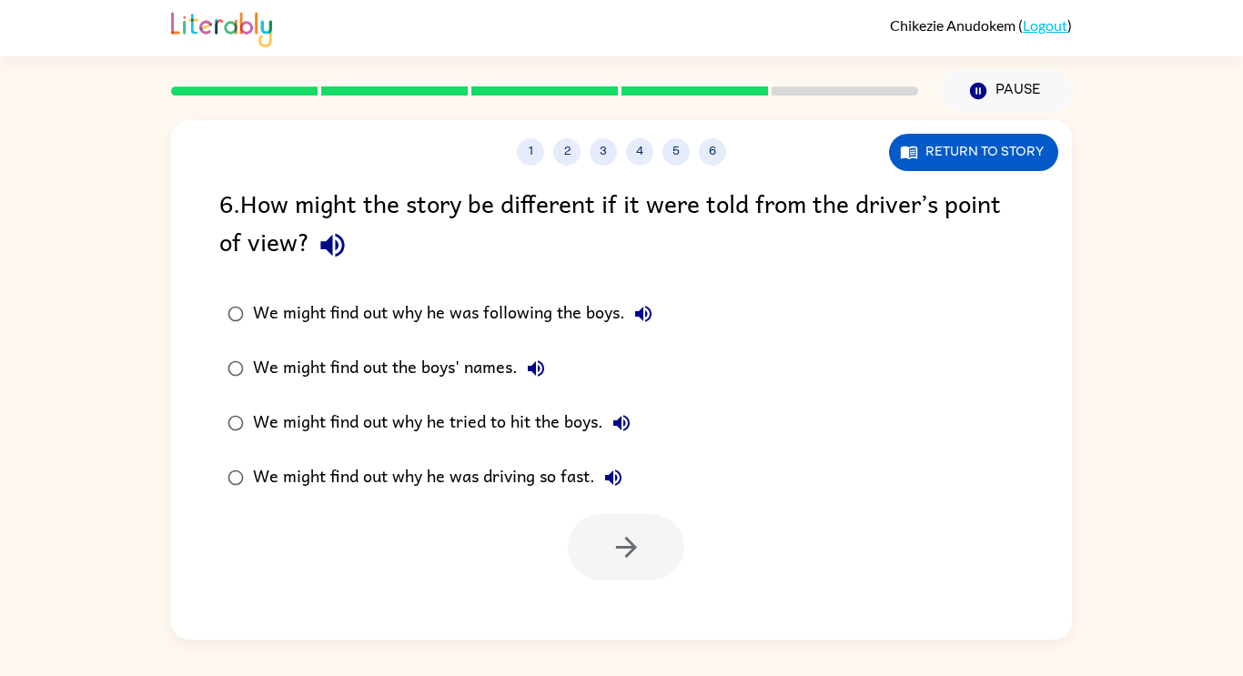
click at [279, 309] on div "We might find out why he was following the boys." at bounding box center [457, 314] width 409 height 36
click at [506, 418] on div "We might find out why he tried to hit the boys." at bounding box center [446, 423] width 387 height 36
click at [610, 528] on button "button" at bounding box center [626, 547] width 117 height 66
